Goal: Navigation & Orientation: Find specific page/section

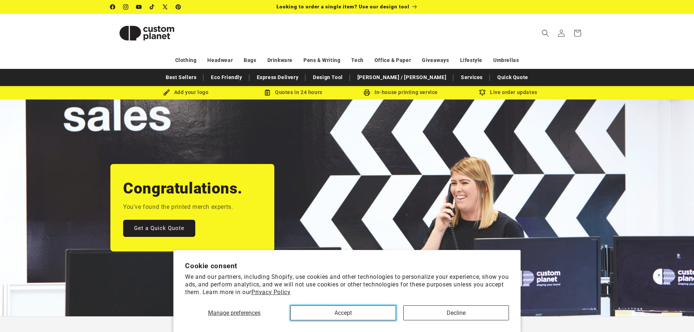
click at [388, 314] on button "Accept" at bounding box center [343, 312] width 106 height 15
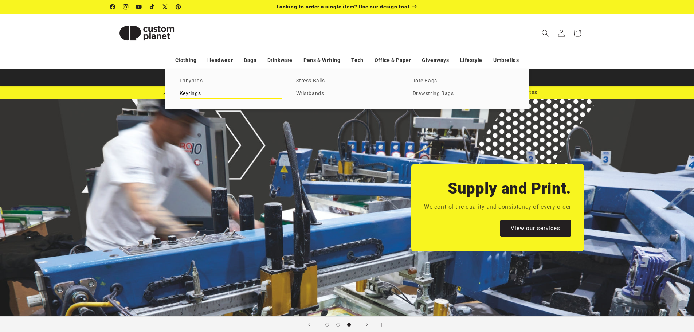
click at [197, 94] on link "Keyrings" at bounding box center [230, 94] width 102 height 10
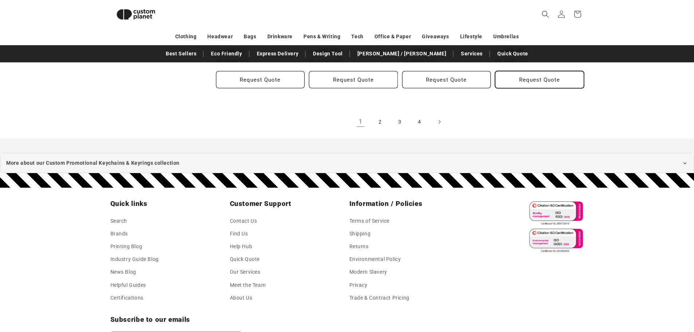
scroll to position [900, 0]
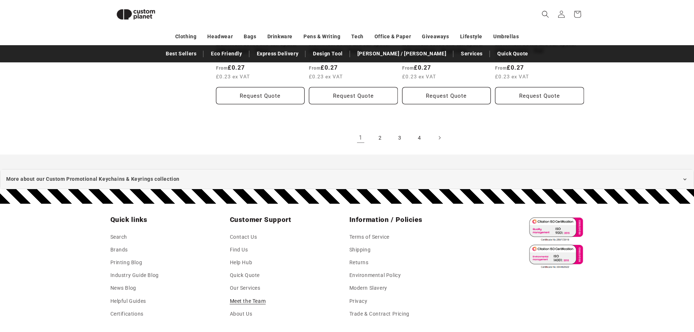
click at [252, 295] on link "Meet the Team" at bounding box center [248, 301] width 36 height 13
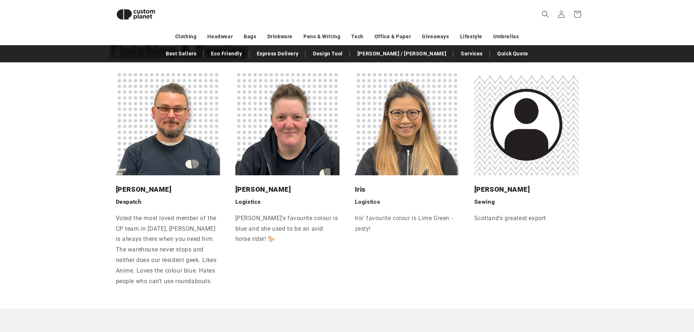
scroll to position [1774, 0]
